Goal: Transaction & Acquisition: Download file/media

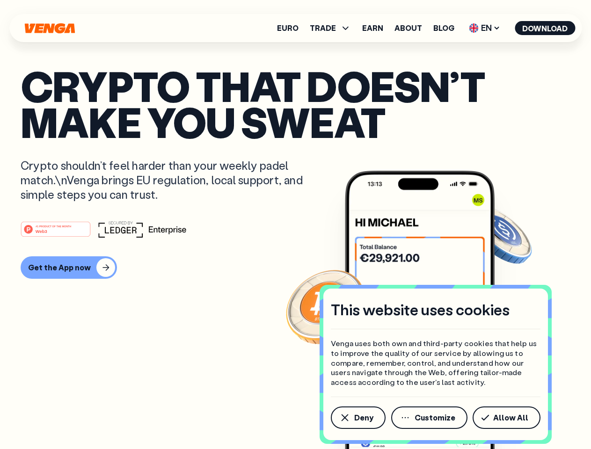
click at [295, 225] on div "#1 PRODUCT OF THE MONTH Web3" at bounding box center [296, 229] width 550 height 17
click at [358, 418] on span "Deny" at bounding box center [363, 417] width 19 height 7
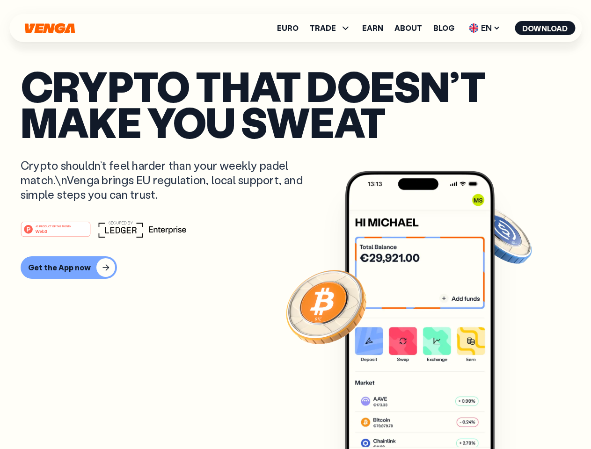
click at [430, 418] on img at bounding box center [420, 328] width 150 height 314
click at [508, 418] on article "Crypto that doesn’t make you sweat Crypto shouldn’t feel harder than your weekl…" at bounding box center [296, 243] width 550 height 351
click at [333, 28] on span "TRADE" at bounding box center [323, 27] width 26 height 7
click at [485, 28] on span "EN" at bounding box center [485, 28] width 38 height 15
click at [545, 28] on button "Download" at bounding box center [545, 28] width 60 height 14
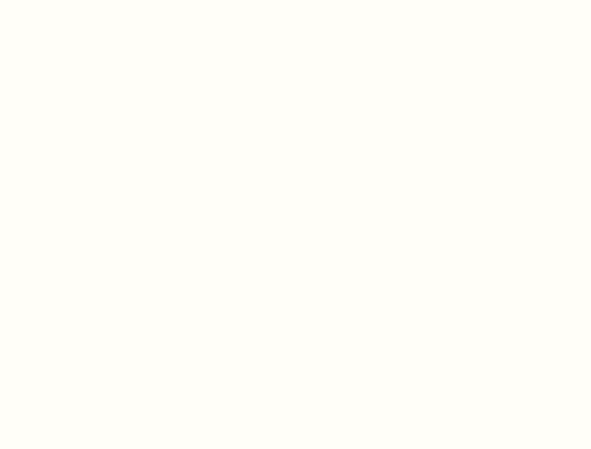
click at [295, 0] on html "This website uses cookies Venga uses both own and third-party cookies that help…" at bounding box center [295, 0] width 591 height 0
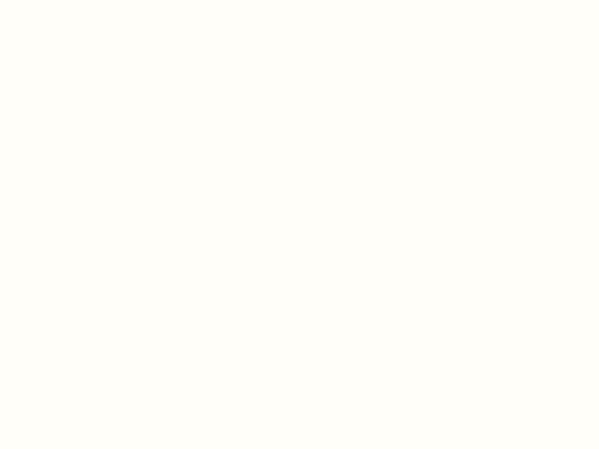
click at [67, 0] on html "This website uses cookies Venga uses both own and third-party cookies that help…" at bounding box center [299, 0] width 599 height 0
click at [57, 0] on html "This website uses cookies Venga uses both own and third-party cookies that help…" at bounding box center [299, 0] width 599 height 0
